Goal: Information Seeking & Learning: Obtain resource

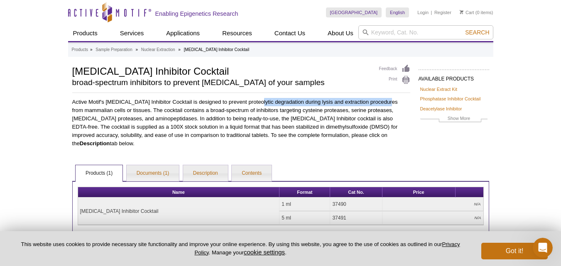
drag, startPoint x: 252, startPoint y: 103, endPoint x: 384, endPoint y: 103, distance: 131.6
click at [384, 103] on p "Active Motif's [MEDICAL_DATA] Inhibitor Cocktail is designed to prevent proteol…" at bounding box center [241, 123] width 338 height 50
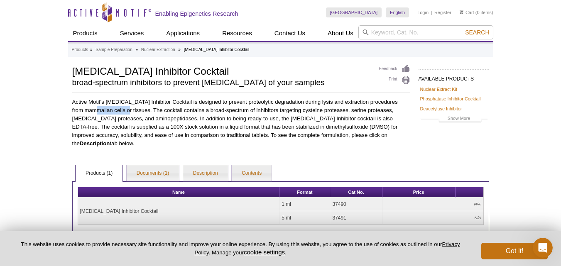
drag, startPoint x: 101, startPoint y: 108, endPoint x: 130, endPoint y: 108, distance: 29.1
click at [130, 108] on p "Active Motif's [MEDICAL_DATA] Inhibitor Cocktail is designed to prevent proteol…" at bounding box center [241, 123] width 338 height 50
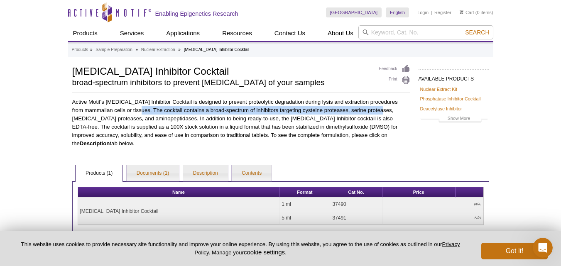
drag, startPoint x: 143, startPoint y: 108, endPoint x: 386, endPoint y: 112, distance: 242.4
click at [386, 112] on p "Active Motif's [MEDICAL_DATA] Inhibitor Cocktail is designed to prevent proteol…" at bounding box center [241, 123] width 338 height 50
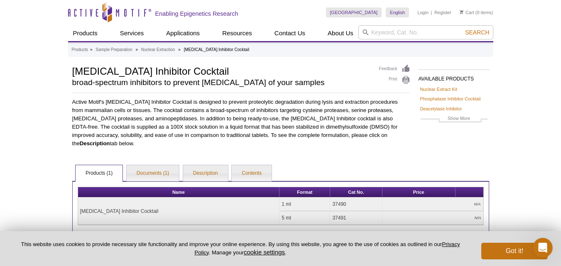
click at [120, 120] on p "Active Motif's [MEDICAL_DATA] Inhibitor Cocktail is designed to prevent proteol…" at bounding box center [241, 123] width 338 height 50
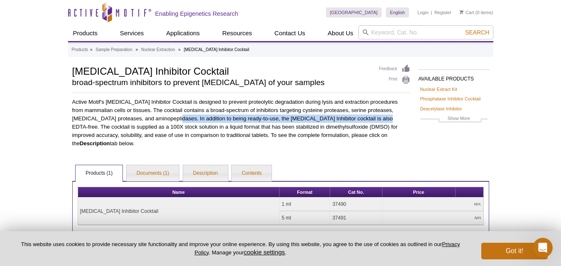
drag, startPoint x: 166, startPoint y: 120, endPoint x: 369, endPoint y: 121, distance: 202.5
click at [369, 121] on p "Active Motif's [MEDICAL_DATA] Inhibitor Cocktail is designed to prevent proteol…" at bounding box center [241, 123] width 338 height 50
click at [369, 120] on p "Active Motif's [MEDICAL_DATA] Inhibitor Cocktail is designed to prevent proteol…" at bounding box center [241, 123] width 338 height 50
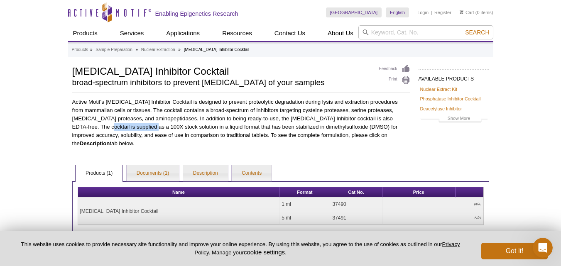
drag, startPoint x: 78, startPoint y: 128, endPoint x: 133, endPoint y: 127, distance: 54.4
click at [129, 127] on p "Active Motif's [MEDICAL_DATA] Inhibitor Cocktail is designed to prevent proteol…" at bounding box center [241, 123] width 338 height 50
click at [133, 127] on p "Active Motif's [MEDICAL_DATA] Inhibitor Cocktail is designed to prevent proteol…" at bounding box center [241, 123] width 338 height 50
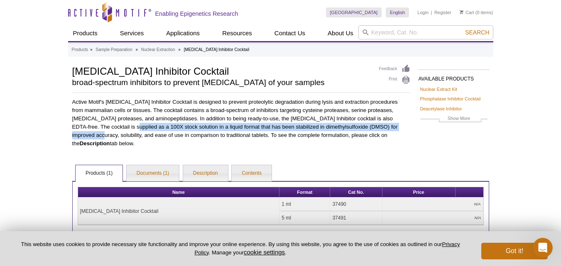
drag, startPoint x: 107, startPoint y: 126, endPoint x: 398, endPoint y: 129, distance: 290.9
click at [398, 129] on p "Active Motif's [MEDICAL_DATA] Inhibitor Cocktail is designed to prevent proteol…" at bounding box center [241, 123] width 338 height 50
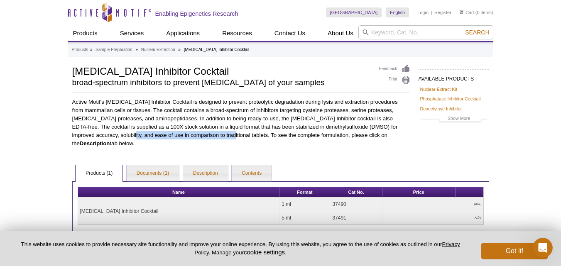
drag, startPoint x: 94, startPoint y: 135, endPoint x: 191, endPoint y: 136, distance: 97.5
click at [191, 136] on p "Active Motif's [MEDICAL_DATA] Inhibitor Cocktail is designed to prevent proteol…" at bounding box center [241, 123] width 338 height 50
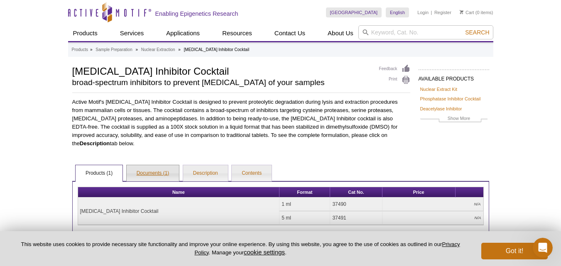
click at [171, 167] on link "Documents (1)" at bounding box center [153, 173] width 53 height 17
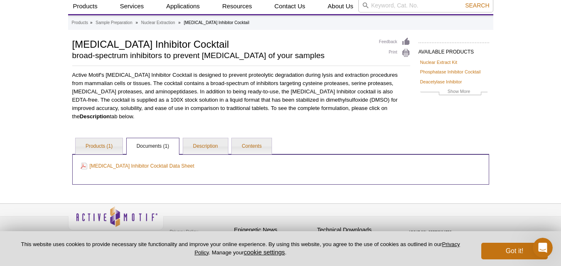
scroll to position [29, 0]
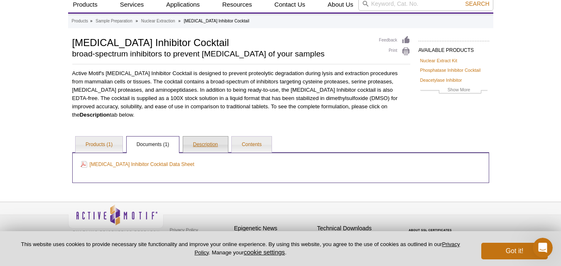
click at [206, 140] on link "Description" at bounding box center [205, 145] width 45 height 17
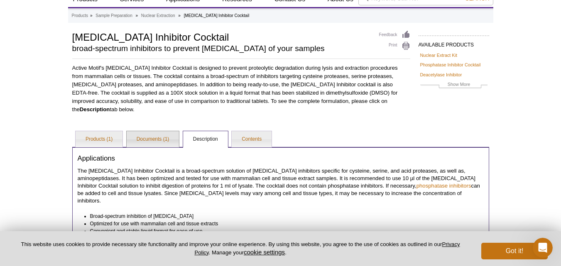
scroll to position [112, 0]
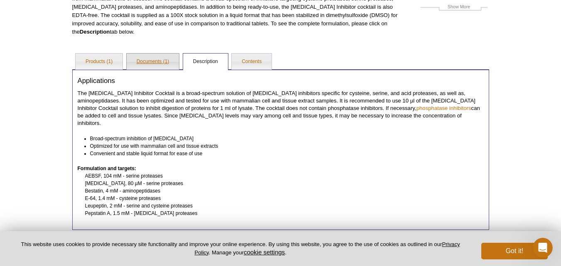
click at [160, 54] on link "Documents (1)" at bounding box center [153, 62] width 53 height 17
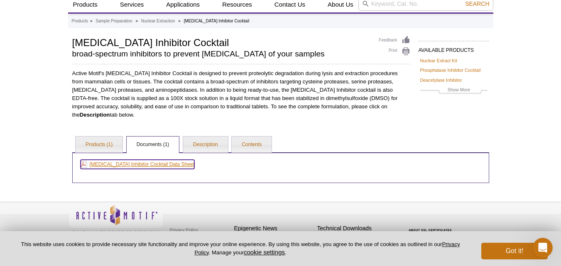
click at [121, 160] on link "[MEDICAL_DATA] Inhibitor Cocktail Data Sheet" at bounding box center [138, 164] width 114 height 9
